Goal: Task Accomplishment & Management: Use online tool/utility

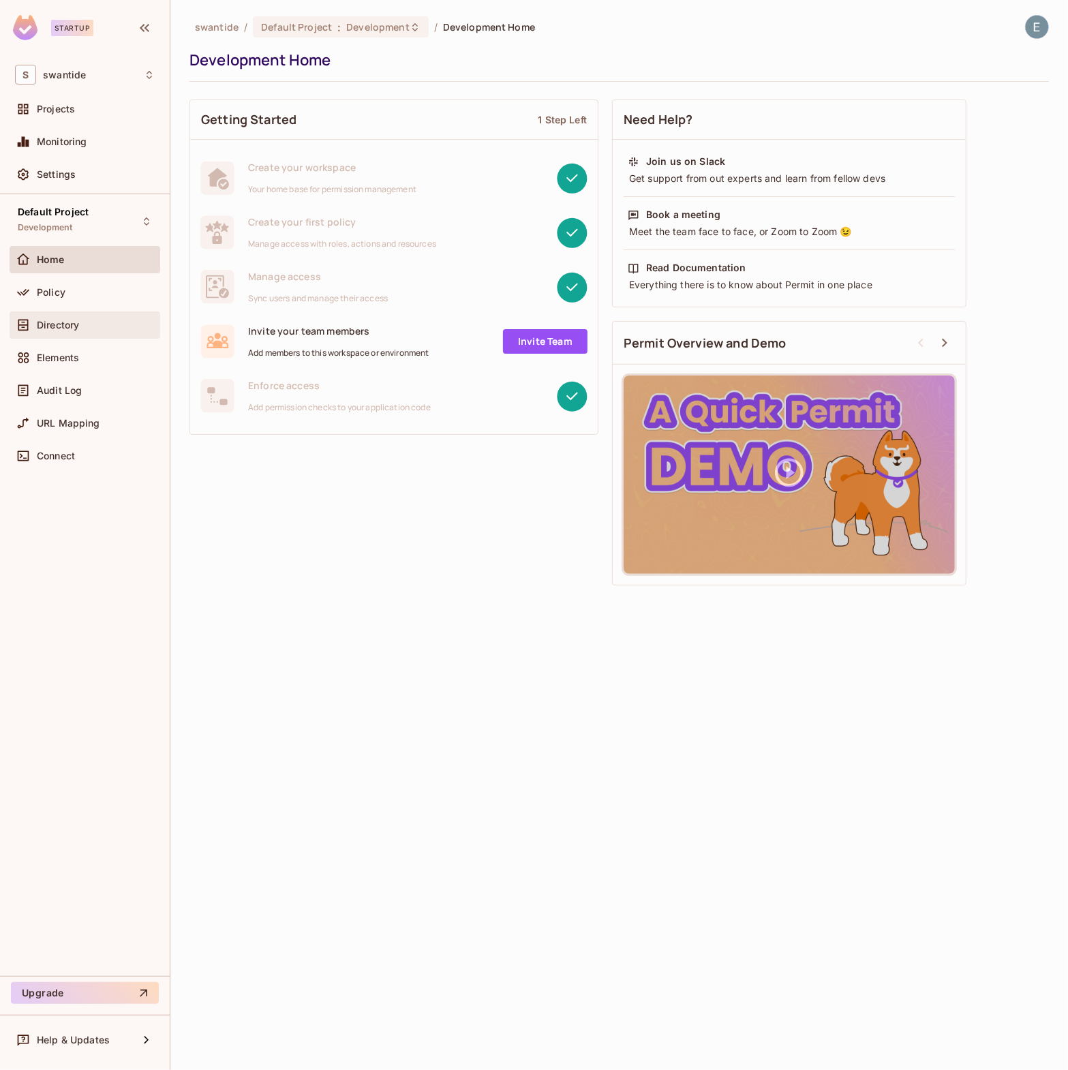
click at [110, 325] on div "Directory" at bounding box center [96, 325] width 118 height 11
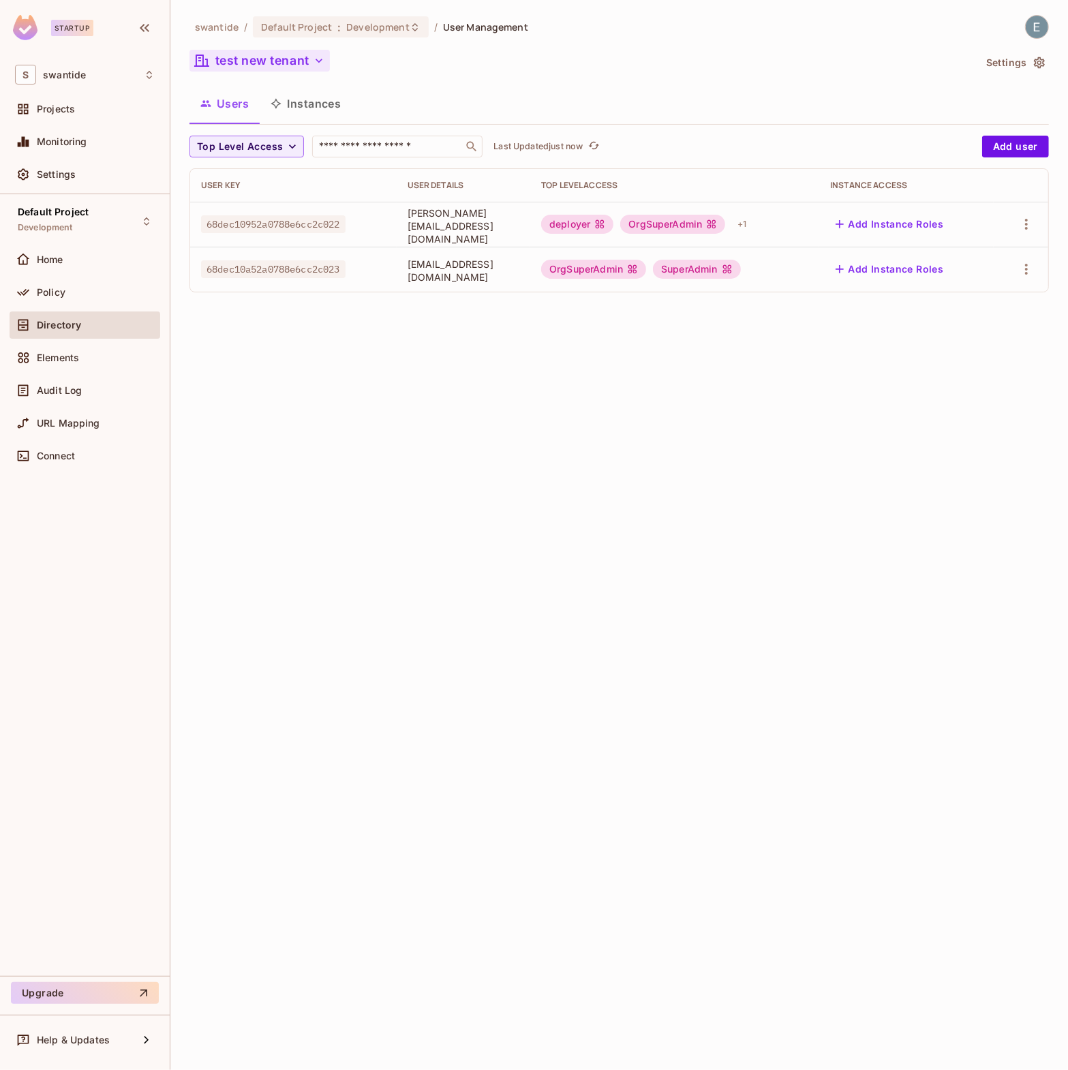
click at [308, 59] on button "test new tenant" at bounding box center [259, 61] width 140 height 22
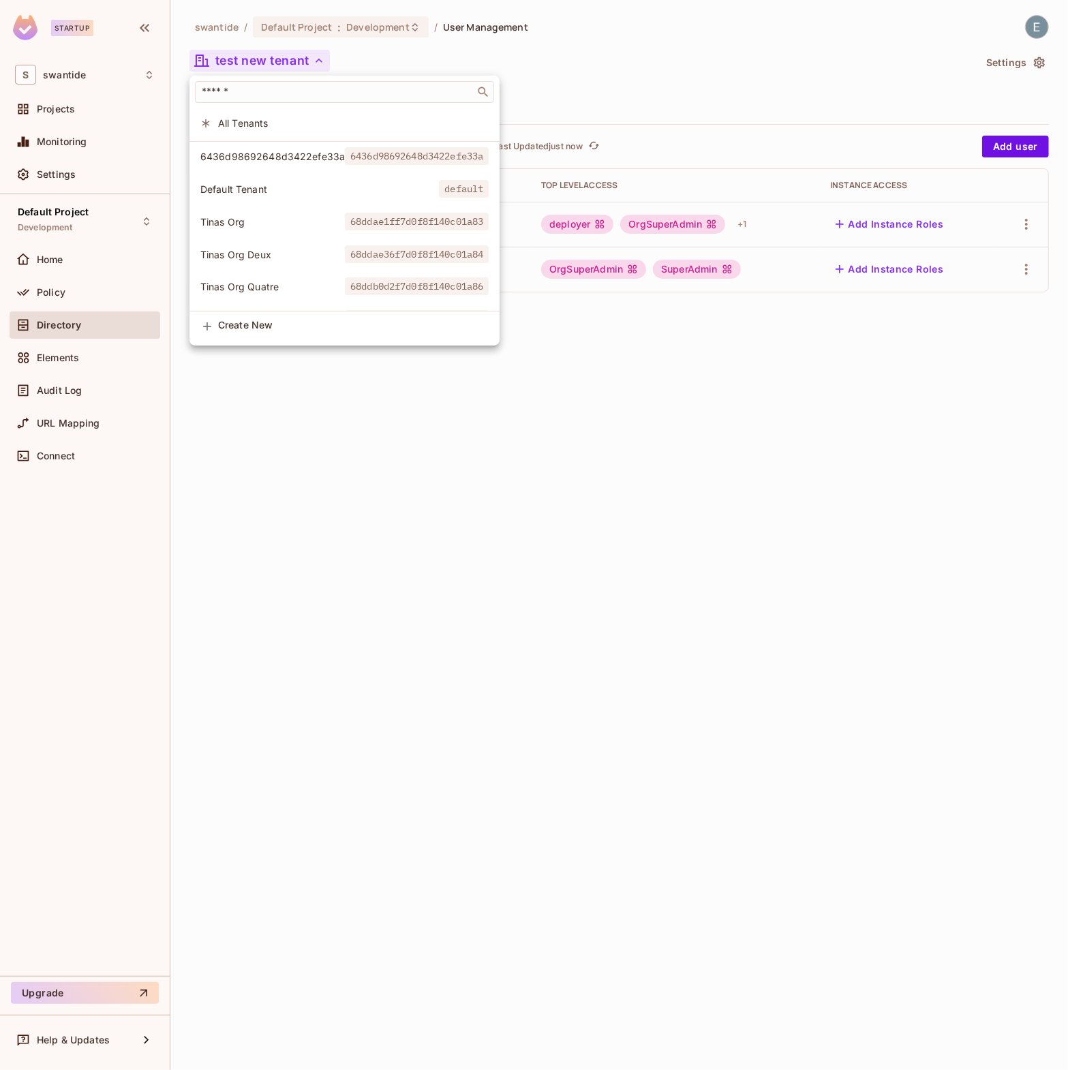
click at [348, 449] on div at bounding box center [534, 535] width 1068 height 1070
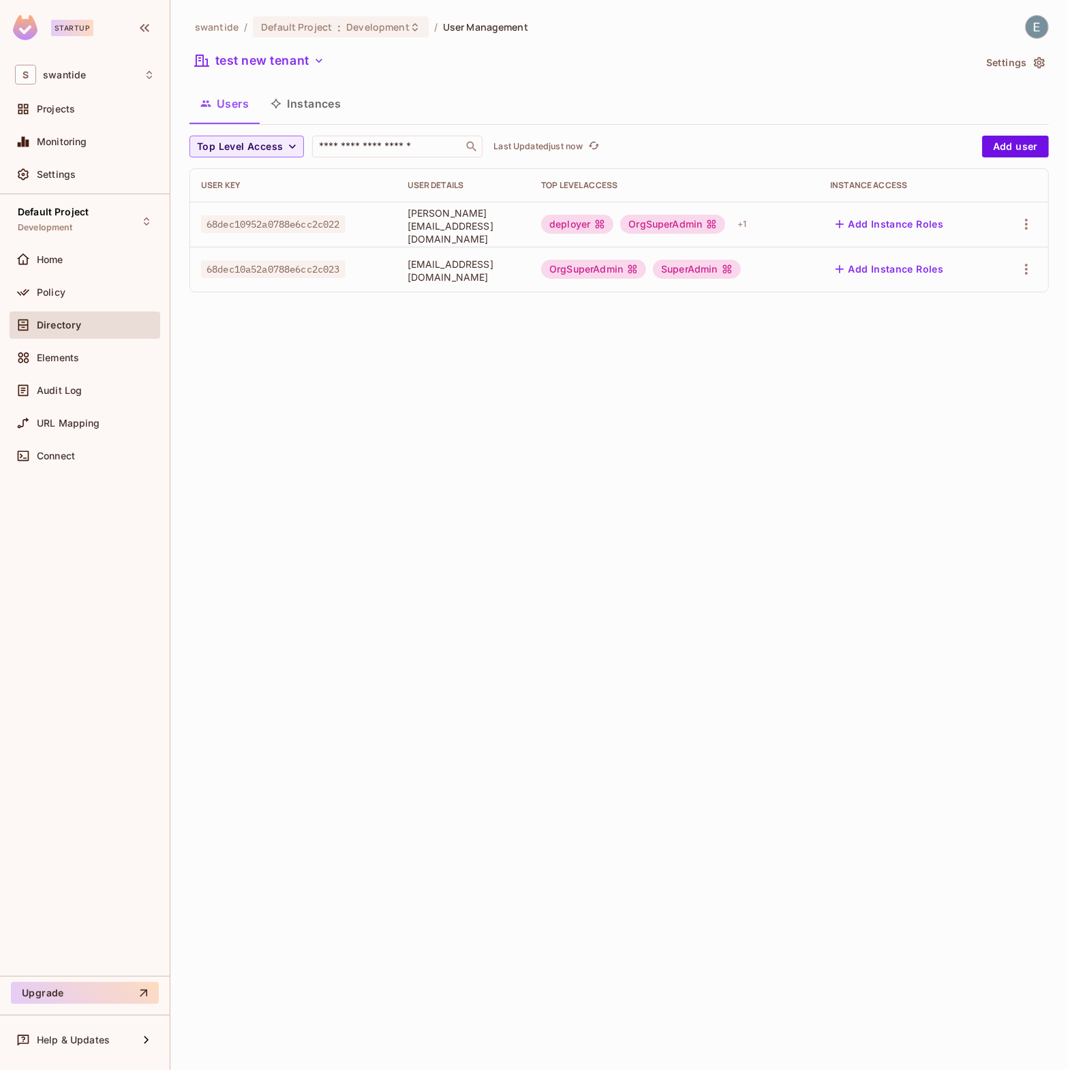
click at [301, 262] on span "68dec10a52a0788e6cc2c023" at bounding box center [273, 269] width 144 height 18
copy span "68dec10a52a0788e6cc2c023"
